Goal: Check status

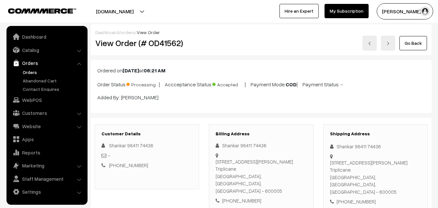
scroll to position [292, 0]
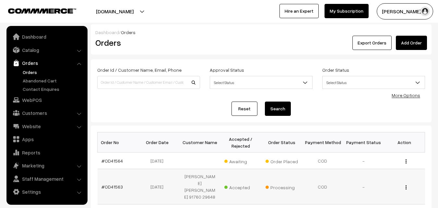
scroll to position [65, 0]
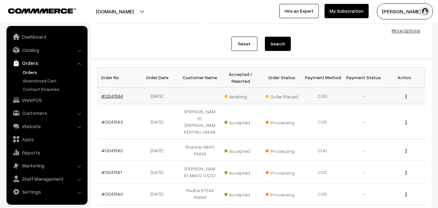
click at [115, 95] on link "#OD41564" at bounding box center [111, 96] width 21 height 6
